Goal: Task Accomplishment & Management: Manage account settings

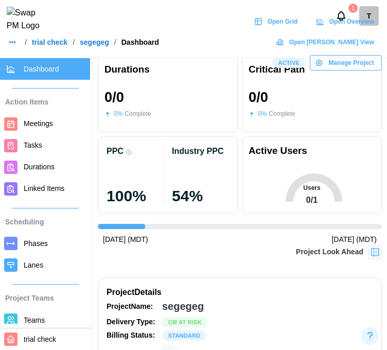
click at [46, 46] on link "trial check" at bounding box center [49, 42] width 35 height 7
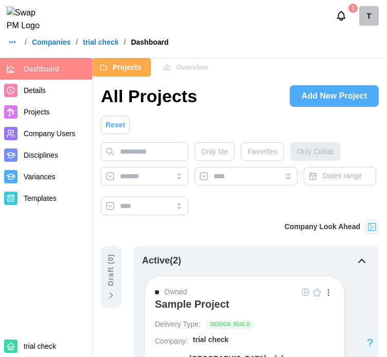
click at [25, 285] on nav "Dashboard Details Projects Company Users Disciplines Variances Templates trial …" at bounding box center [46, 207] width 93 height 299
click at [58, 130] on span "Company Users" at bounding box center [49, 134] width 51 height 8
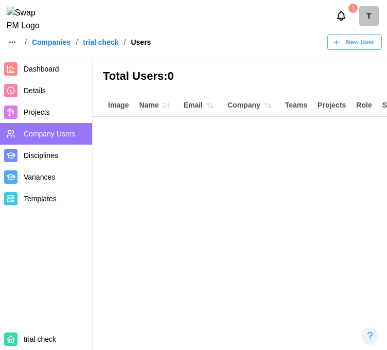
click at [343, 49] on div "New User" at bounding box center [353, 42] width 42 height 14
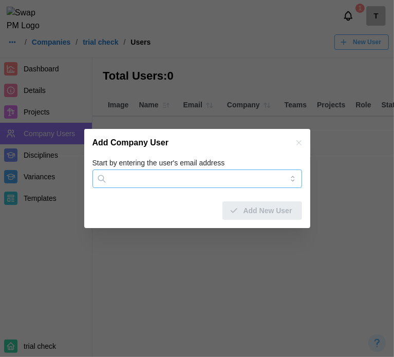
click at [174, 174] on input "Start by entering the user's email address" at bounding box center [198, 179] width 210 height 19
paste input "**********"
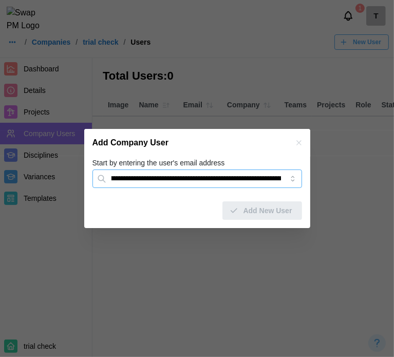
scroll to position [0, 96]
drag, startPoint x: 284, startPoint y: 178, endPoint x: 252, endPoint y: 182, distance: 32.1
click at [252, 182] on input "**********" at bounding box center [198, 179] width 210 height 19
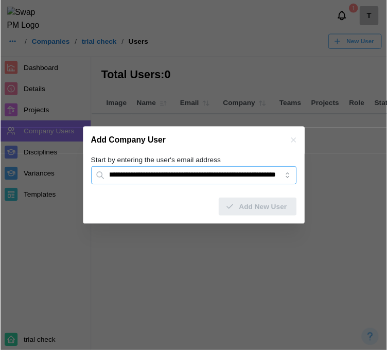
scroll to position [0, 0]
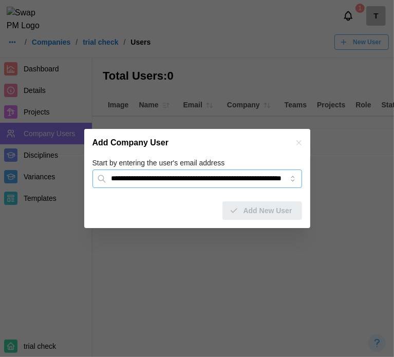
drag, startPoint x: 126, startPoint y: 183, endPoint x: 75, endPoint y: 188, distance: 51.7
click at [75, 349] on div "**********" at bounding box center [193, 357] width 387 height 0
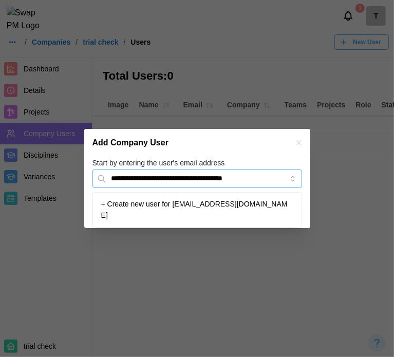
click at [226, 180] on input "**********" at bounding box center [198, 179] width 210 height 19
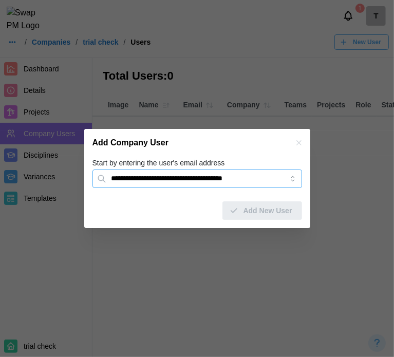
type input "**********"
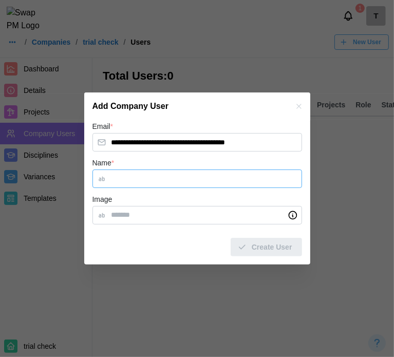
click at [168, 180] on input "Name *" at bounding box center [198, 179] width 210 height 19
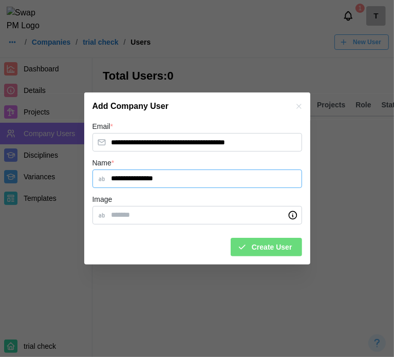
type input "**********"
click at [269, 246] on span "Create User" at bounding box center [272, 247] width 41 height 17
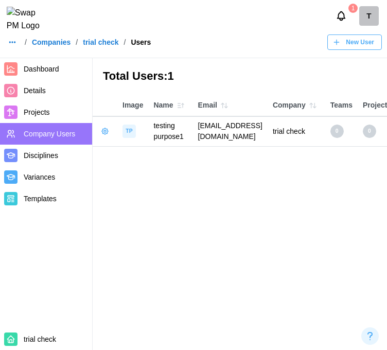
click at [107, 127] on button "button" at bounding box center [105, 131] width 14 height 14
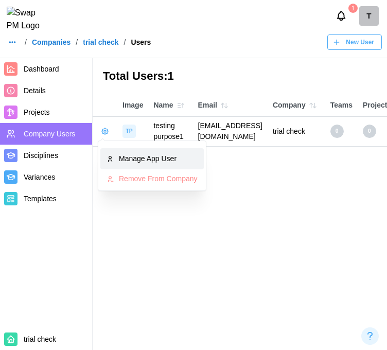
click at [167, 160] on div "Manage App User" at bounding box center [158, 158] width 79 height 11
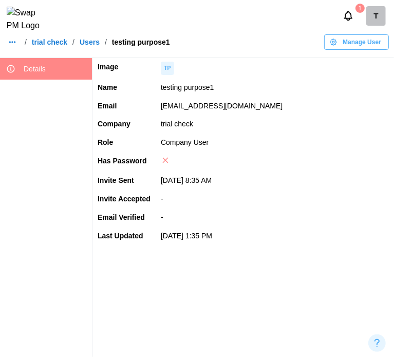
click at [352, 49] on span "Manage User" at bounding box center [362, 42] width 39 height 14
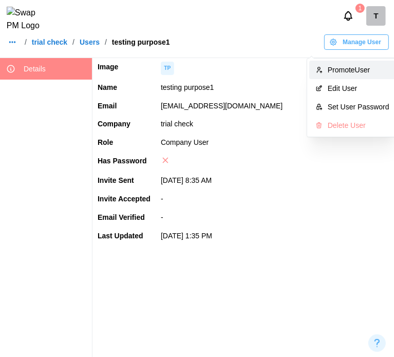
click at [350, 75] on button "Promote User" at bounding box center [353, 70] width 86 height 19
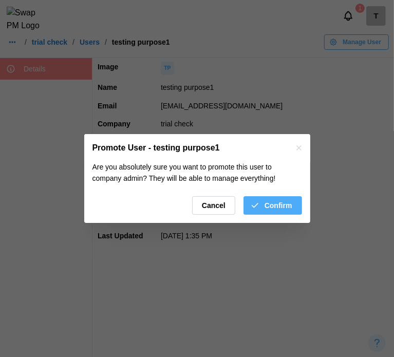
click at [265, 204] on div "Confirm" at bounding box center [271, 205] width 42 height 17
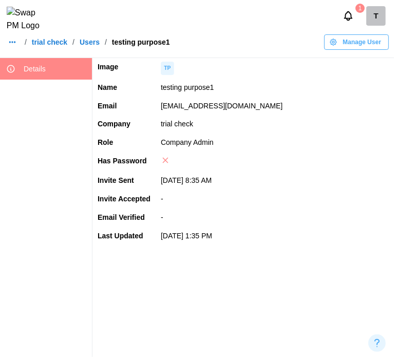
drag, startPoint x: 338, startPoint y: 110, endPoint x: 158, endPoint y: 103, distance: 180.1
click at [158, 103] on td "[EMAIL_ADDRESS][DOMAIN_NAME]" at bounding box center [275, 106] width 239 height 19
copy td "[EMAIL_ADDRESS][DOMAIN_NAME]"
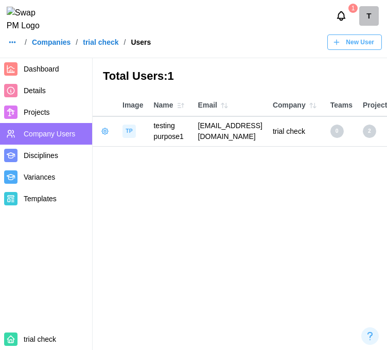
click at [35, 114] on span "Projects" at bounding box center [37, 112] width 26 height 8
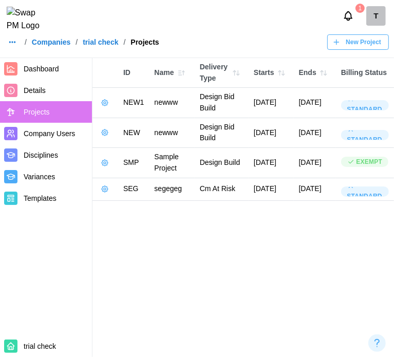
click at [102, 196] on button "button" at bounding box center [105, 189] width 14 height 14
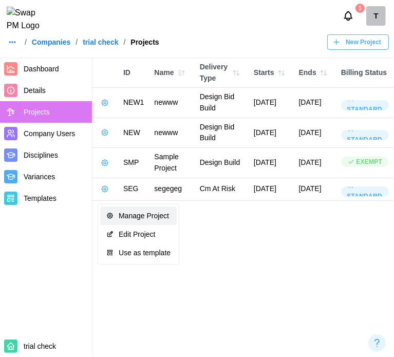
click at [116, 209] on button "Manage Project" at bounding box center [138, 216] width 77 height 19
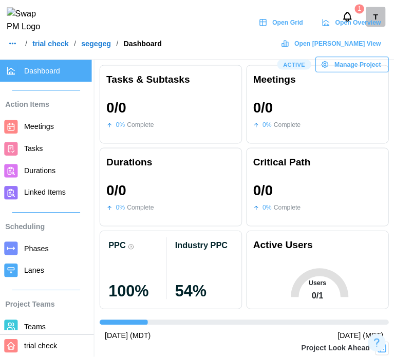
scroll to position [103, 0]
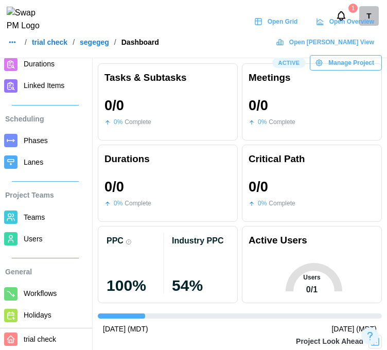
click at [41, 234] on span "Users" at bounding box center [33, 238] width 19 height 8
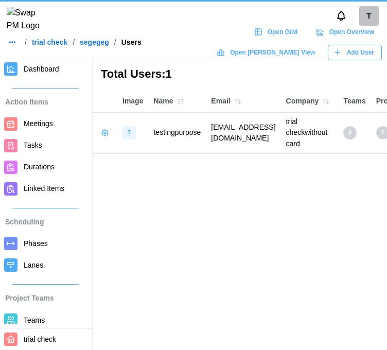
click at [367, 59] on span "Add User" at bounding box center [360, 52] width 27 height 14
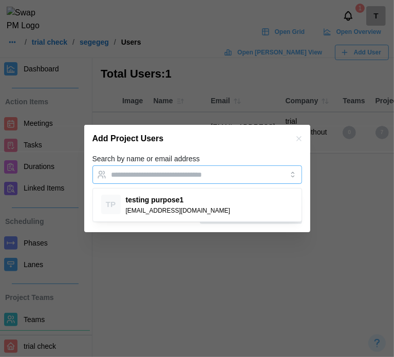
click at [195, 182] on div at bounding box center [187, 174] width 156 height 17
paste input "**********"
type input "**********"
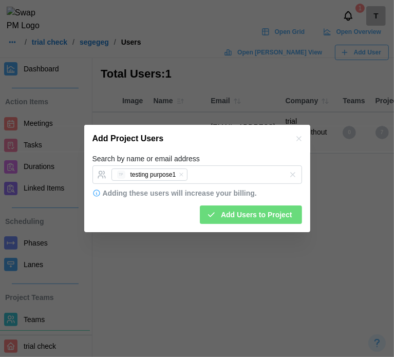
click at [243, 212] on span "Add Users to Project" at bounding box center [256, 214] width 71 height 17
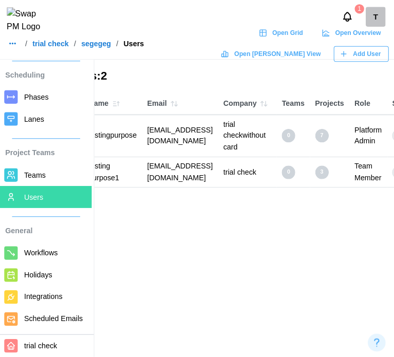
scroll to position [0, 66]
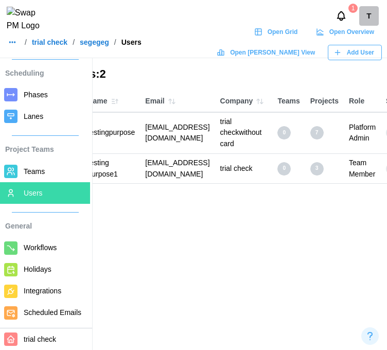
click at [352, 60] on span "Add User" at bounding box center [360, 52] width 27 height 14
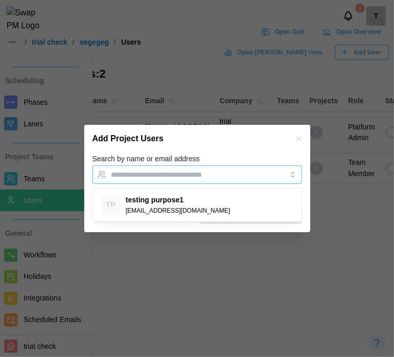
click at [190, 179] on div at bounding box center [187, 174] width 156 height 17
paste input "**********"
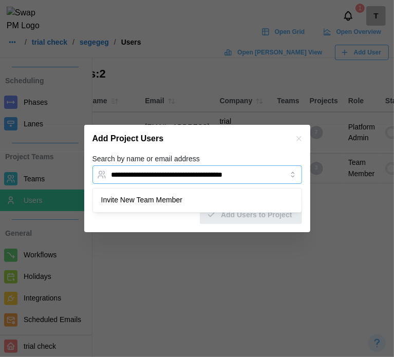
scroll to position [0, 4]
type input "**********"
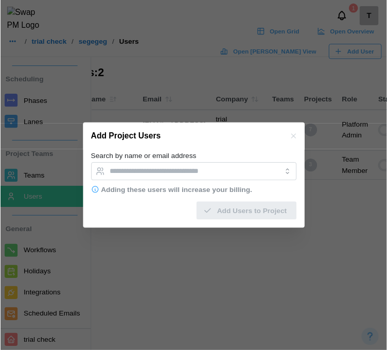
scroll to position [0, 0]
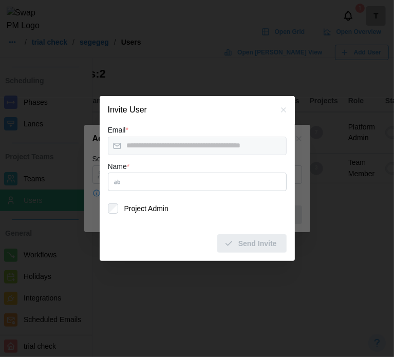
click at [204, 185] on input "Name *" at bounding box center [197, 182] width 179 height 19
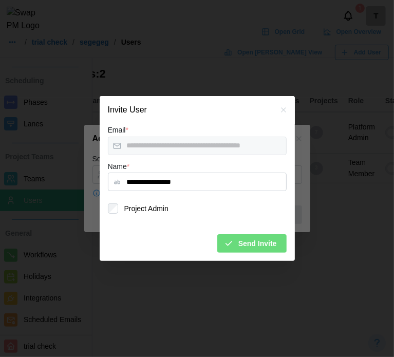
type input "**********"
click at [264, 245] on span "Send Invite" at bounding box center [258, 243] width 39 height 17
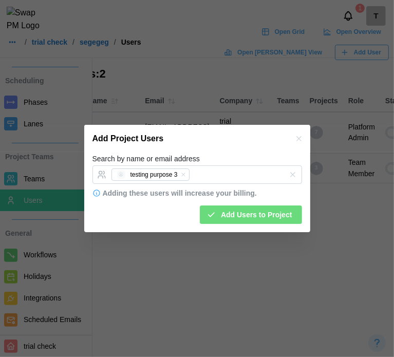
click at [251, 164] on div "Search by name or email address testing purpose 3" at bounding box center [198, 168] width 210 height 31
click at [247, 222] on span "Add Users to Project" at bounding box center [256, 214] width 71 height 17
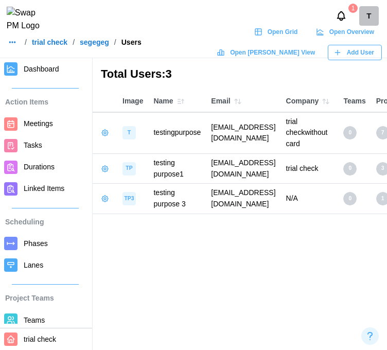
click at [104, 194] on icon "button" at bounding box center [105, 198] width 8 height 8
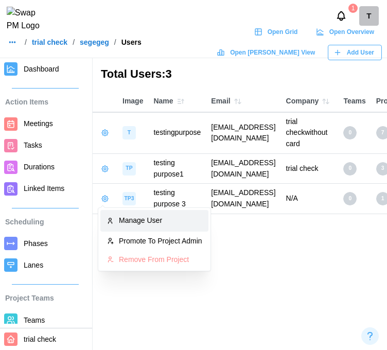
click at [123, 224] on div "Manage User" at bounding box center [160, 220] width 83 height 11
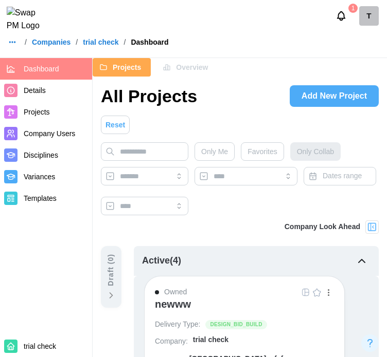
click at [36, 109] on span "Projects" at bounding box center [37, 112] width 26 height 8
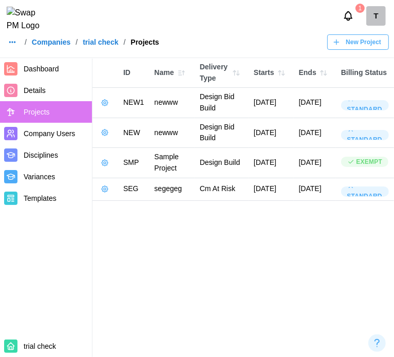
click at [99, 196] on button "button" at bounding box center [105, 189] width 14 height 14
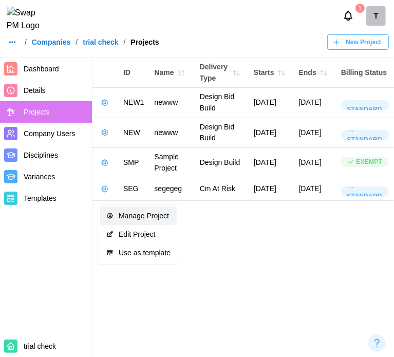
click at [114, 210] on button "Manage Project" at bounding box center [138, 216] width 77 height 19
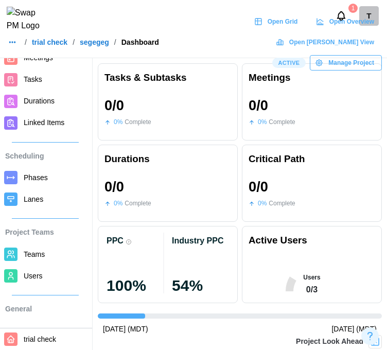
scroll to position [68, 0]
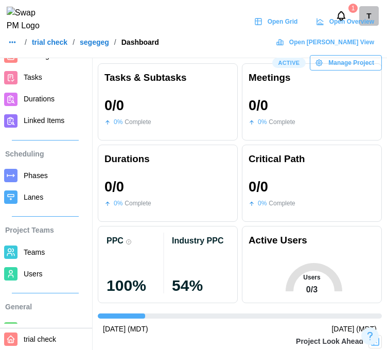
click at [39, 266] on link "Users" at bounding box center [45, 274] width 90 height 22
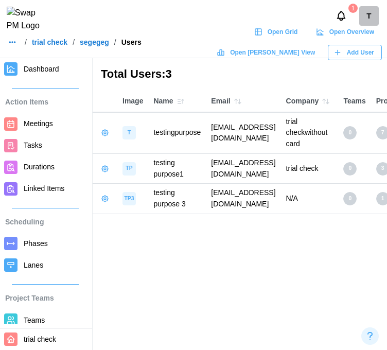
drag, startPoint x: 209, startPoint y: 195, endPoint x: 370, endPoint y: 194, distance: 161.4
click at [280, 194] on td "[EMAIL_ADDRESS][DOMAIN_NAME]" at bounding box center [243, 199] width 75 height 30
copy td "[EMAIL_ADDRESS][DOMAIN_NAME]"
click at [107, 198] on icon "button" at bounding box center [105, 198] width 8 height 8
click at [317, 84] on div "Total Users: 3" at bounding box center [240, 74] width 294 height 32
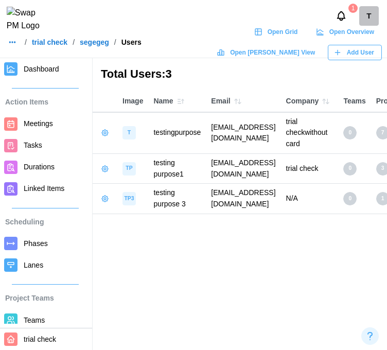
click at [103, 198] on icon "button" at bounding box center [105, 198] width 8 height 8
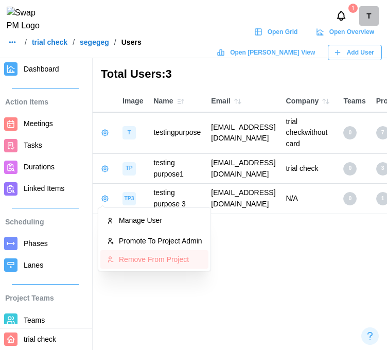
click at [130, 259] on div "Remove From Project" at bounding box center [160, 259] width 83 height 8
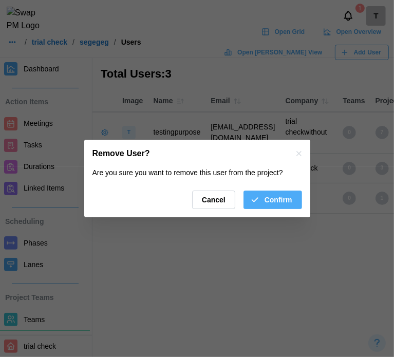
click at [282, 205] on span "Confirm" at bounding box center [279, 199] width 28 height 17
click at [358, 60] on div at bounding box center [197, 178] width 394 height 357
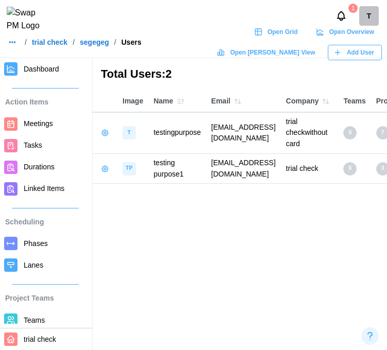
click at [354, 57] on span "Add User" at bounding box center [360, 52] width 27 height 14
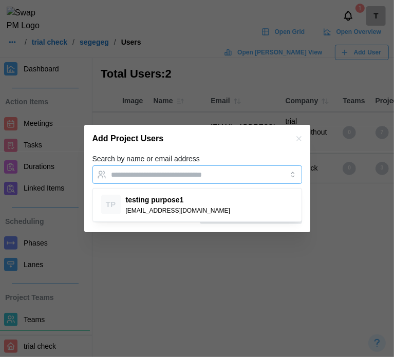
click at [167, 183] on div at bounding box center [187, 174] width 156 height 17
paste input "**********"
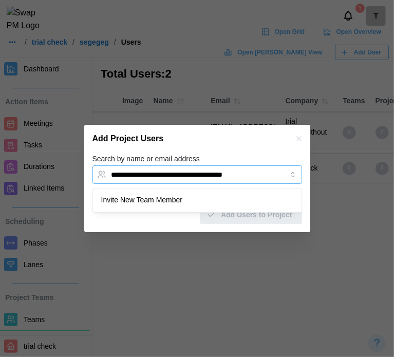
scroll to position [0, 4]
type input "**********"
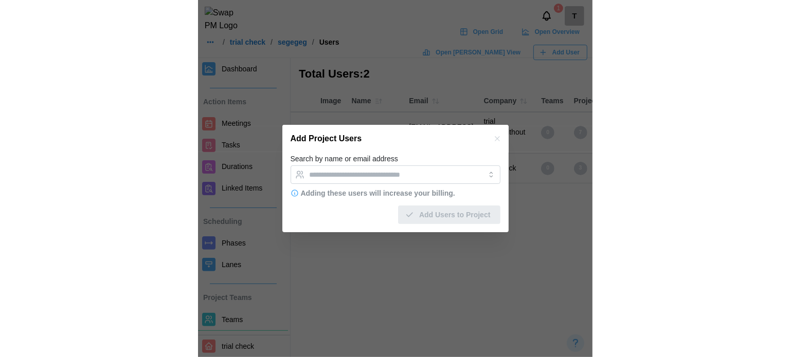
scroll to position [0, 0]
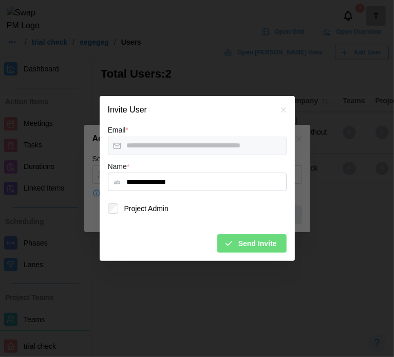
type input "**********"
click at [243, 252] on span "Send Invite" at bounding box center [258, 243] width 39 height 17
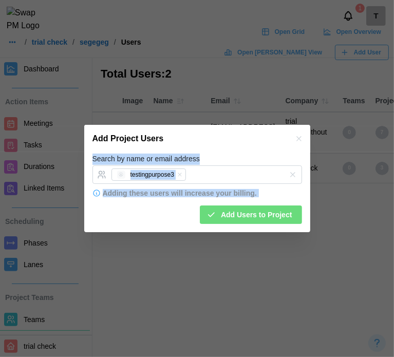
drag, startPoint x: 247, startPoint y: 150, endPoint x: 247, endPoint y: 224, distance: 74.0
click at [247, 224] on section "Add Project Users Search by name or email address testingpurpose3 Adding these …" at bounding box center [197, 178] width 226 height 107
click at [247, 224] on button "Add Users to Project" at bounding box center [251, 215] width 102 height 19
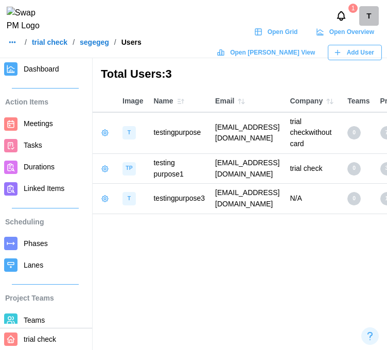
drag, startPoint x: 29, startPoint y: 304, endPoint x: 124, endPoint y: 308, distance: 95.2
click at [29, 304] on div "Project Teams Teams Users" at bounding box center [45, 318] width 90 height 68
